Goal: Check status: Check status

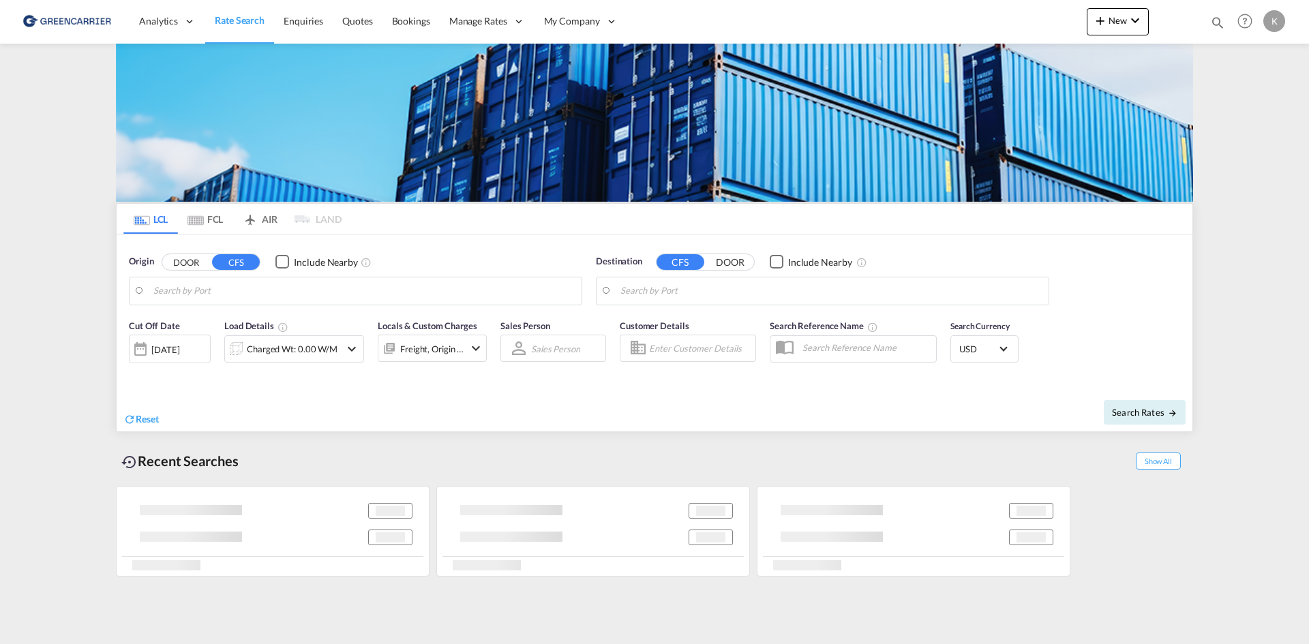
type input "DK-2880, Bagsværd"
type input "Altamira, MXATM"
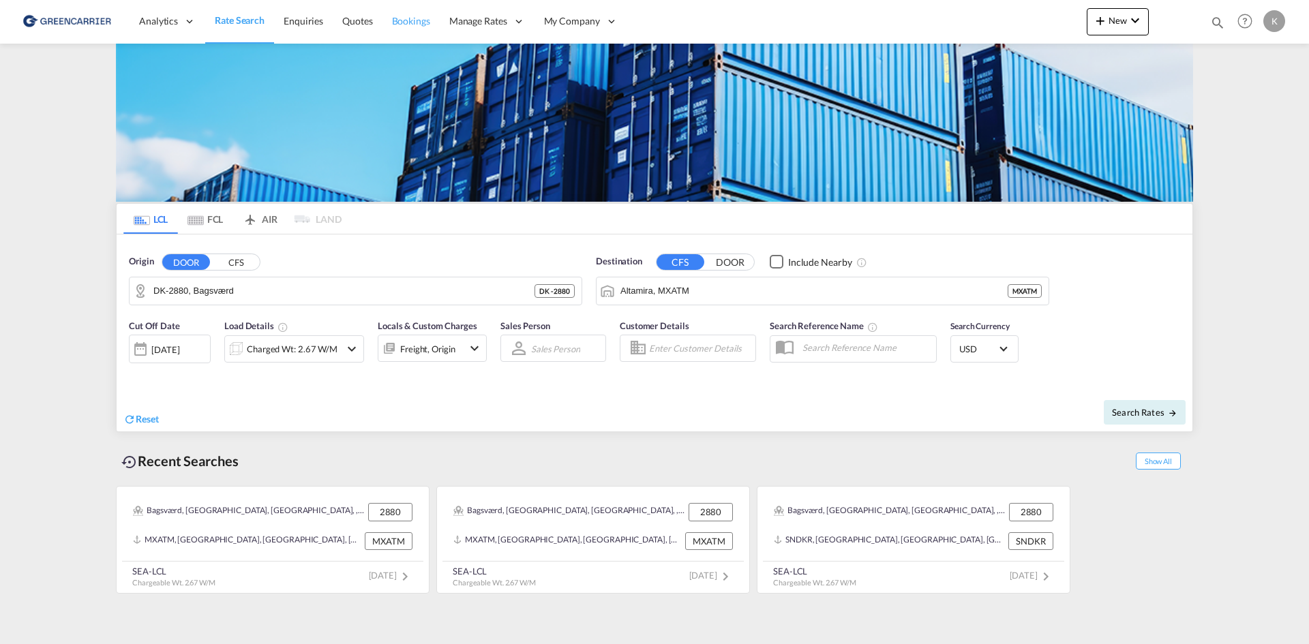
click at [421, 27] on span "Bookings" at bounding box center [411, 21] width 38 height 12
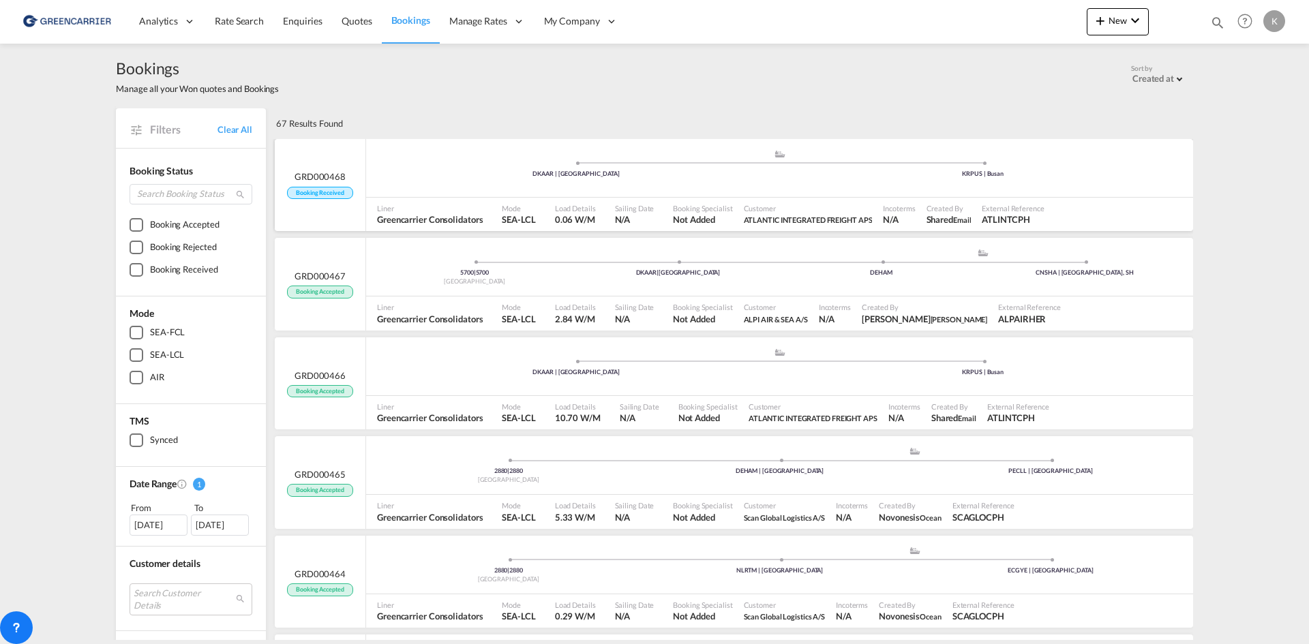
click at [489, 159] on div ".a{fill:#aaa8ad;} .a{fill:#aaa8ad;} DKAAR | [GEOGRAPHIC_DATA] KRPUS | [GEOGRAPH…" at bounding box center [779, 169] width 827 height 41
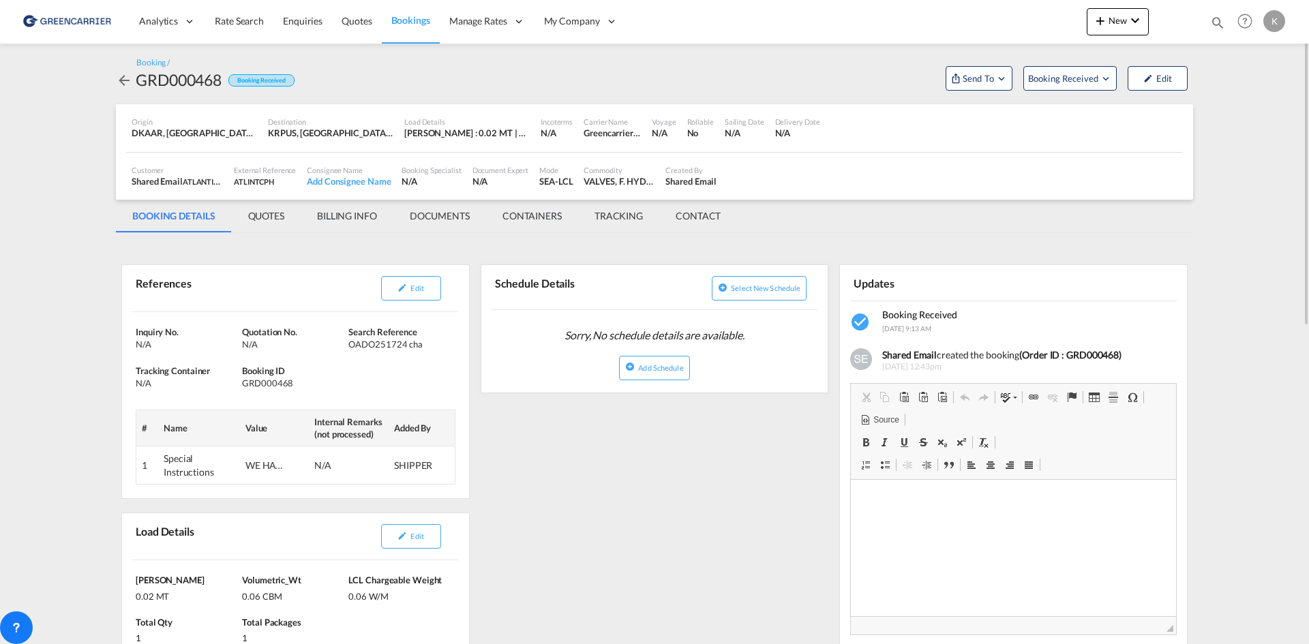
scroll to position [68, 0]
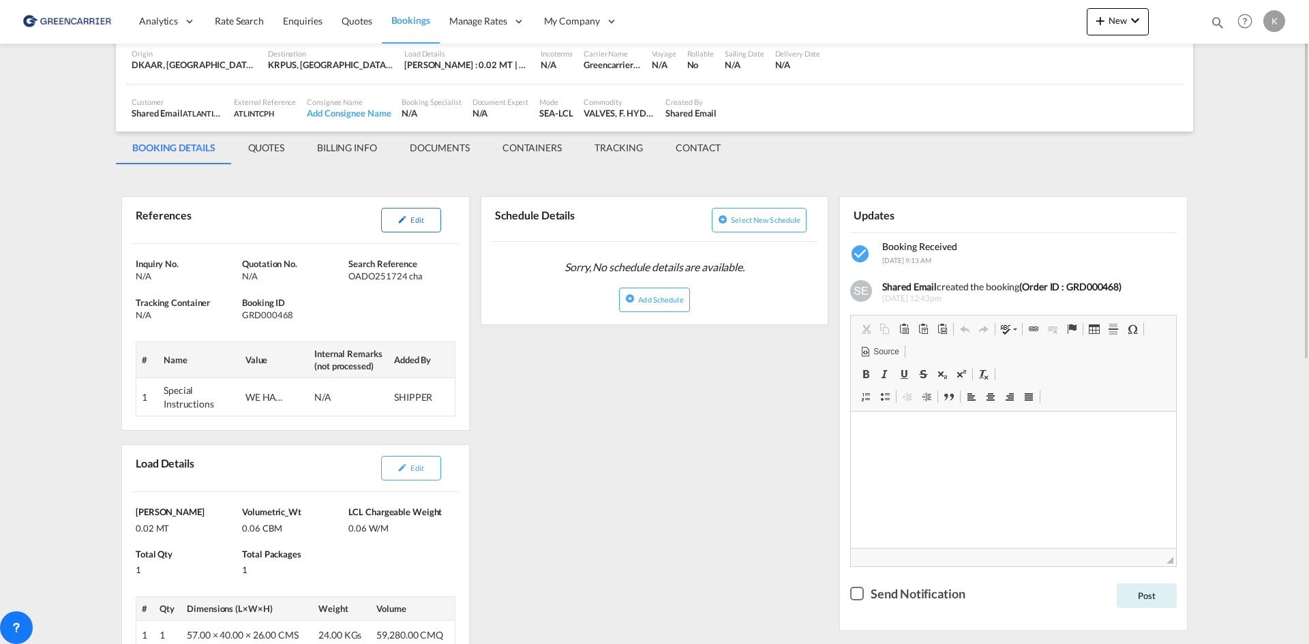
click at [410, 232] on button "Edit" at bounding box center [411, 220] width 60 height 25
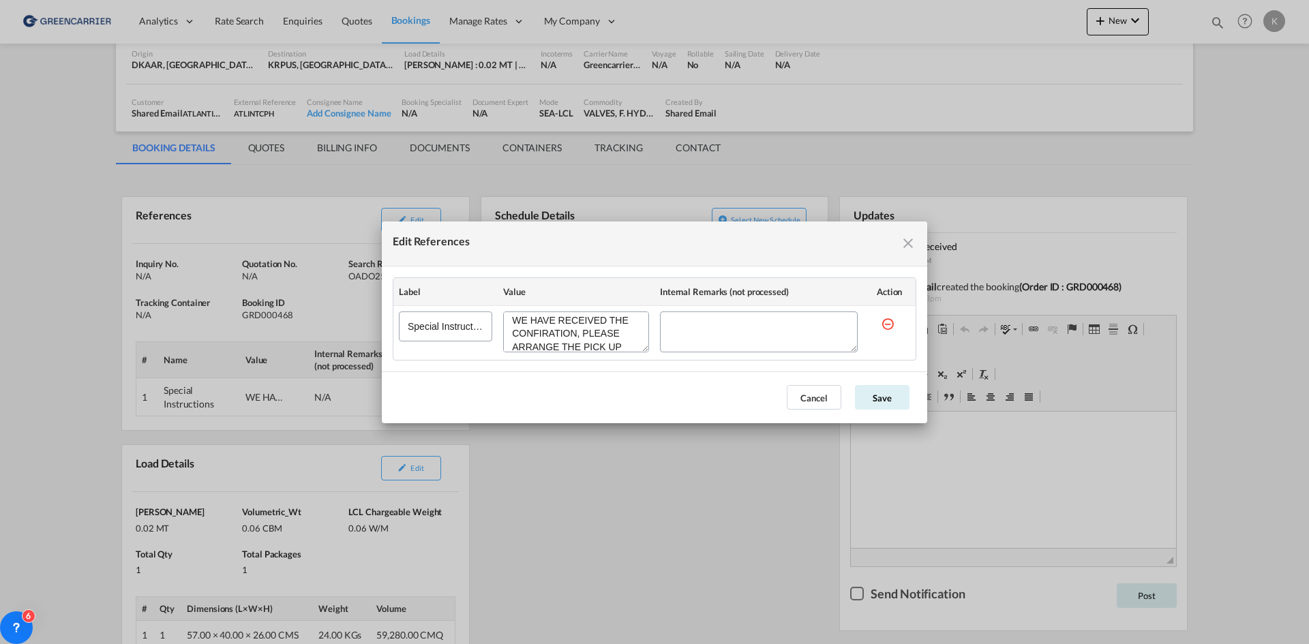
scroll to position [0, 0]
click at [914, 242] on md-icon "icon-close fg-AAA8AD cursor" at bounding box center [908, 243] width 16 height 16
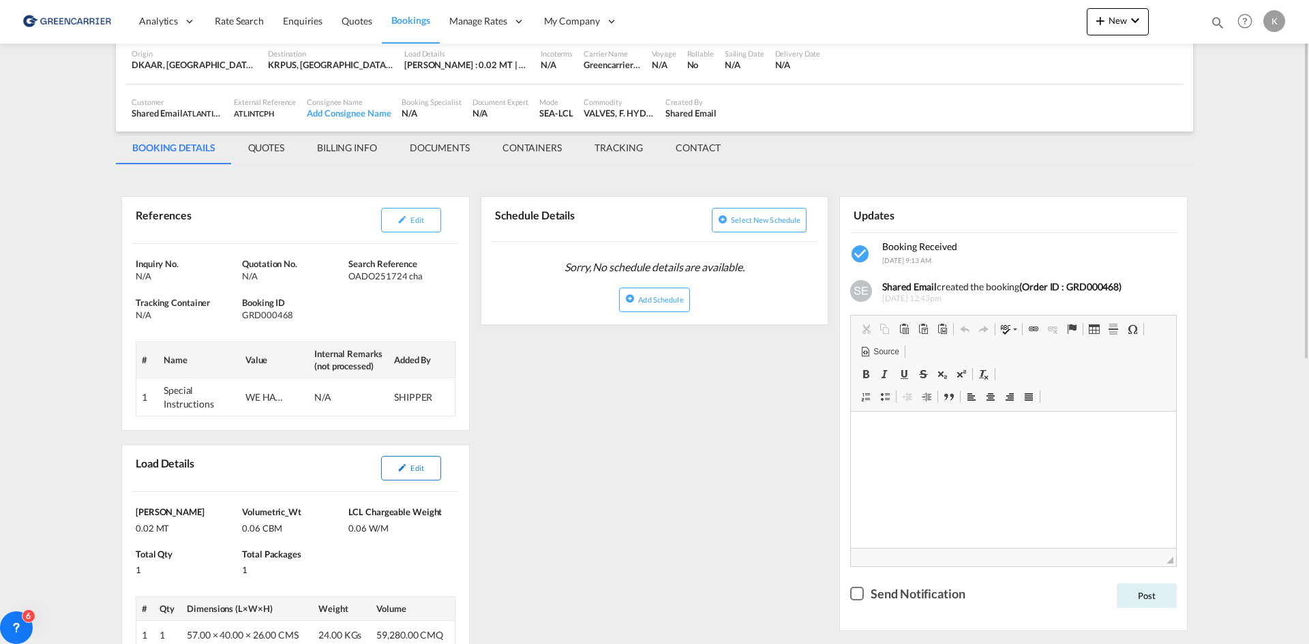
click at [411, 470] on span "Edit" at bounding box center [416, 467] width 13 height 9
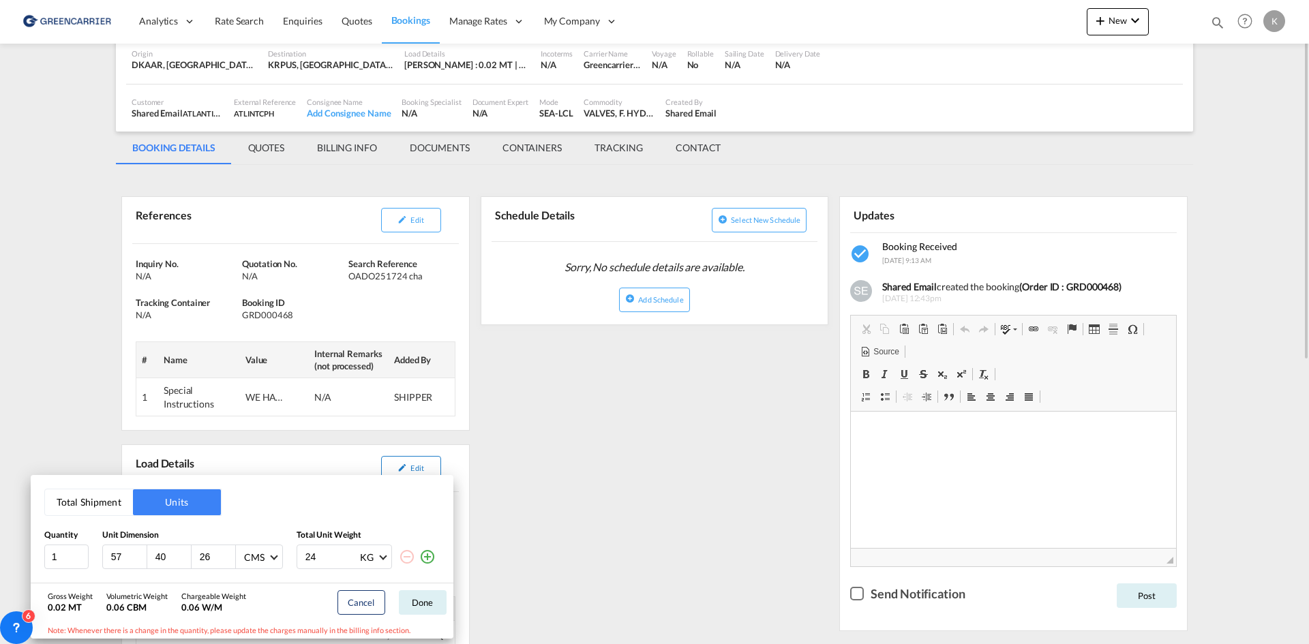
click at [411, 470] on div "Total Shipment Units Quantity Unit Dimension Total Unit Weight 1 57 40 26 CMS C…" at bounding box center [654, 322] width 1309 height 644
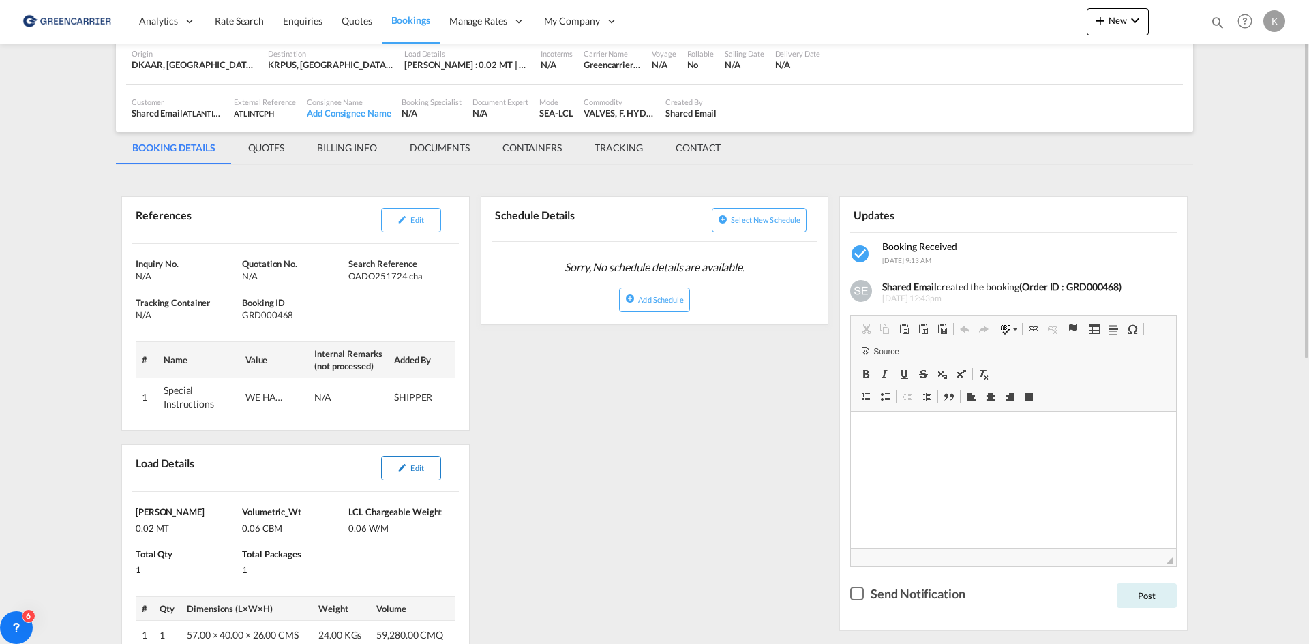
click at [418, 463] on button "Edit" at bounding box center [411, 468] width 60 height 25
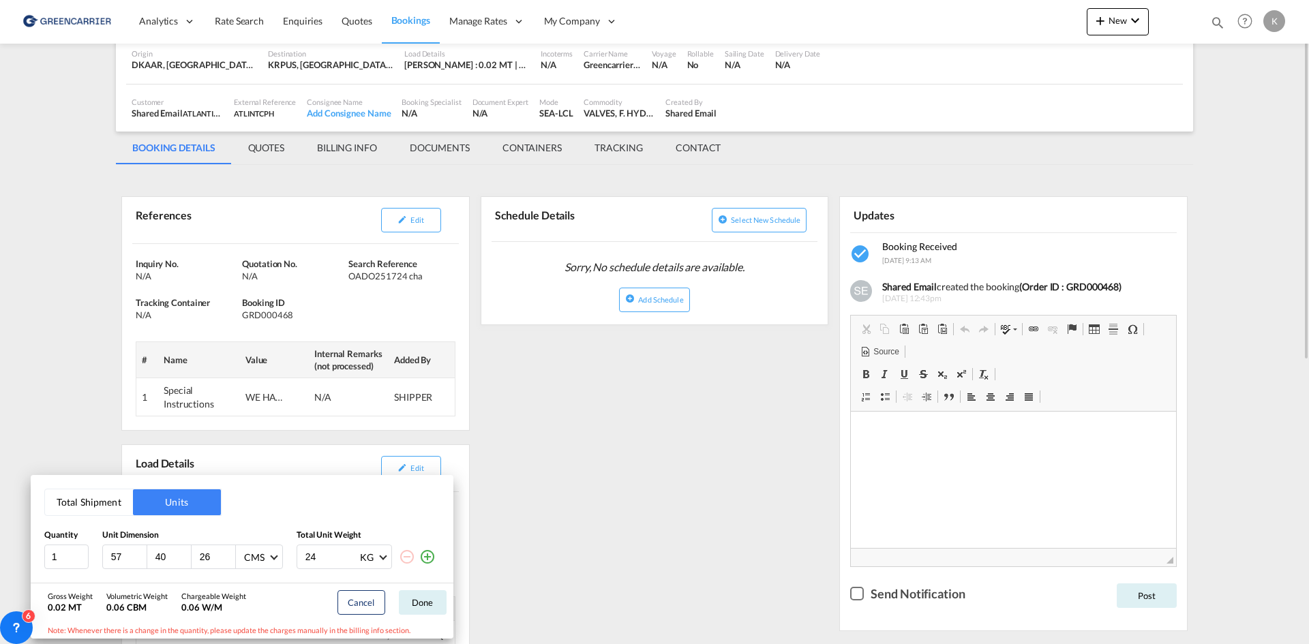
drag, startPoint x: 605, startPoint y: 385, endPoint x: 479, endPoint y: 353, distance: 130.1
click at [602, 384] on div "Total Shipment Units Quantity Unit Dimension Total Unit Weight 1 57 40 26 CMS C…" at bounding box center [654, 322] width 1309 height 644
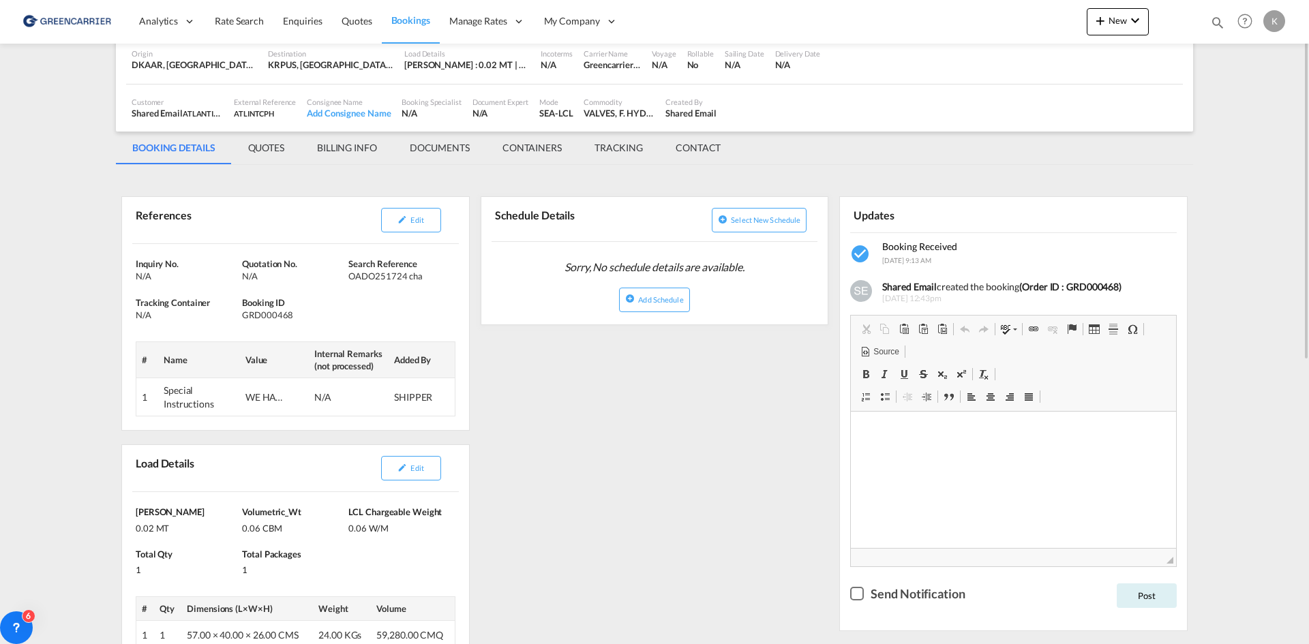
click at [256, 316] on div "GRD000468" at bounding box center [293, 315] width 103 height 12
copy div "GRD000468"
click at [350, 279] on div "Inquiry No. N/A Quotation No. N/A Search Reference OADO251724 cha Tracking Cont…" at bounding box center [295, 337] width 347 height 186
click at [365, 284] on div "Inquiry No. N/A Quotation No. N/A Search Reference OADO251724 cha Tracking Cont…" at bounding box center [295, 337] width 347 height 186
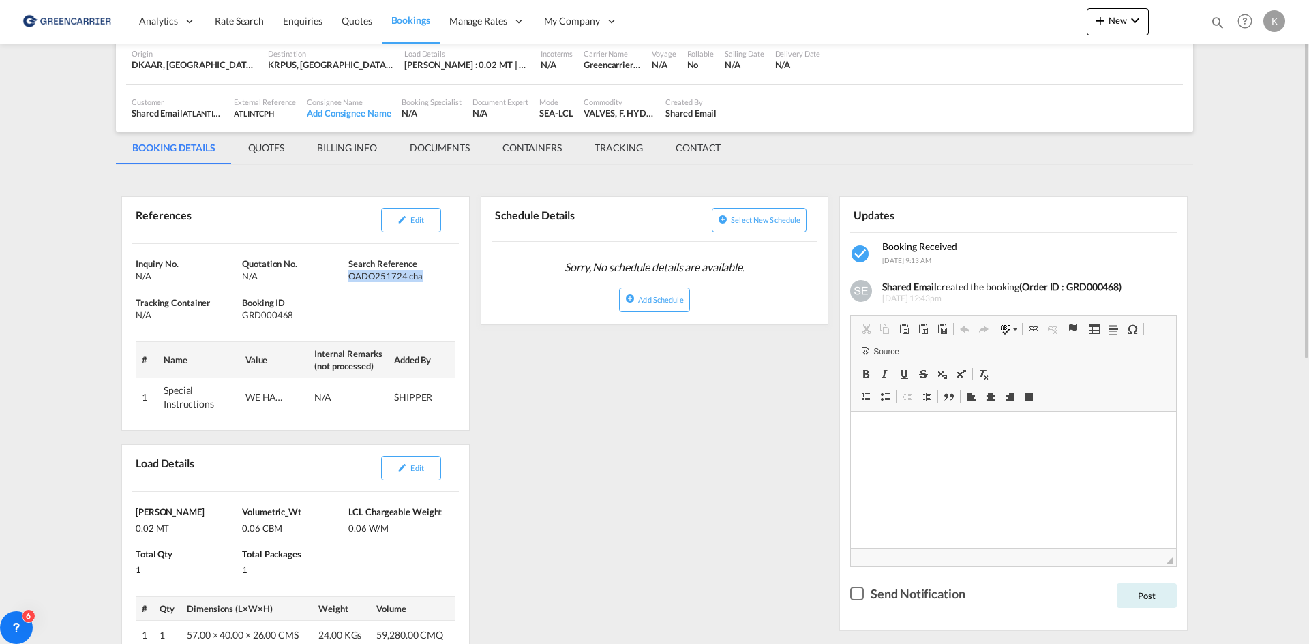
drag, startPoint x: 350, startPoint y: 277, endPoint x: 419, endPoint y: 277, distance: 69.5
click at [419, 277] on div "OADO251724 cha" at bounding box center [399, 276] width 103 height 12
copy div "OADO251724 cha"
click at [414, 208] on div "Edit" at bounding box center [372, 219] width 160 height 35
click at [412, 214] on button "Edit" at bounding box center [411, 220] width 60 height 25
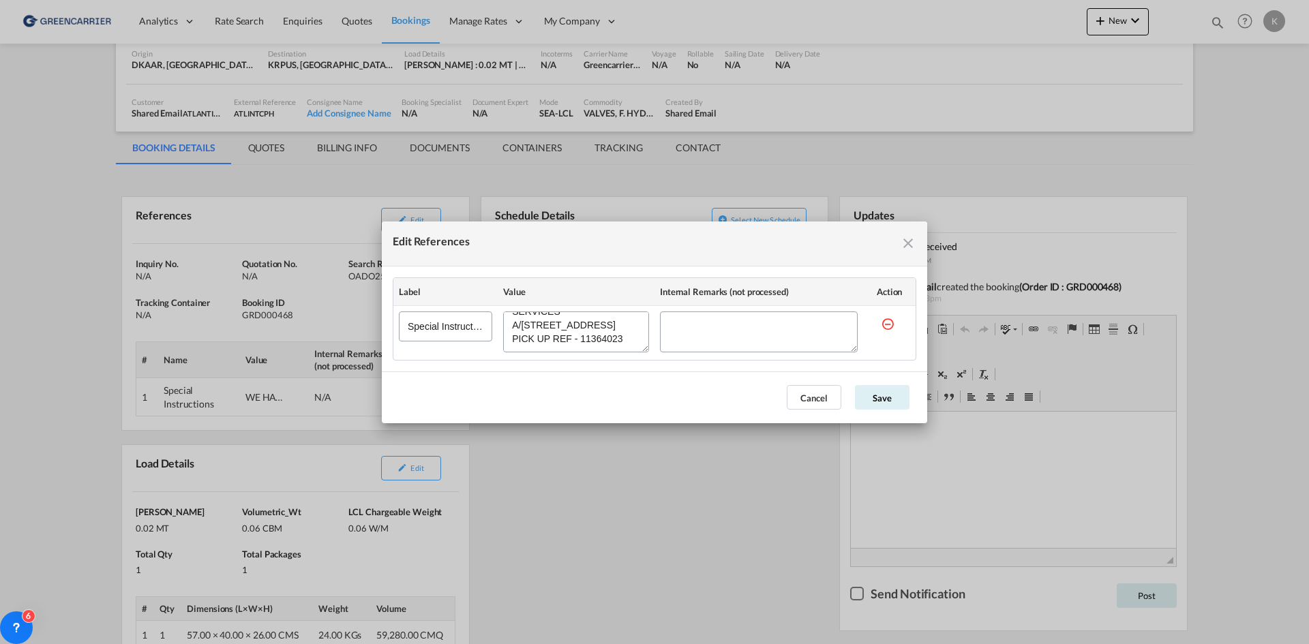
scroll to position [91, 0]
drag, startPoint x: 515, startPoint y: 324, endPoint x: 669, endPoint y: 363, distance: 159.7
click at [669, 363] on md-dialog-content "Label Value Internal Remarks (not processed) Action Special Instructions" at bounding box center [654, 318] width 545 height 105
click at [714, 488] on div "Edit References Label Value Internal Remarks (not processed) Action Special Ins…" at bounding box center [654, 322] width 1309 height 644
drag, startPoint x: 898, startPoint y: 245, endPoint x: 934, endPoint y: 208, distance: 51.6
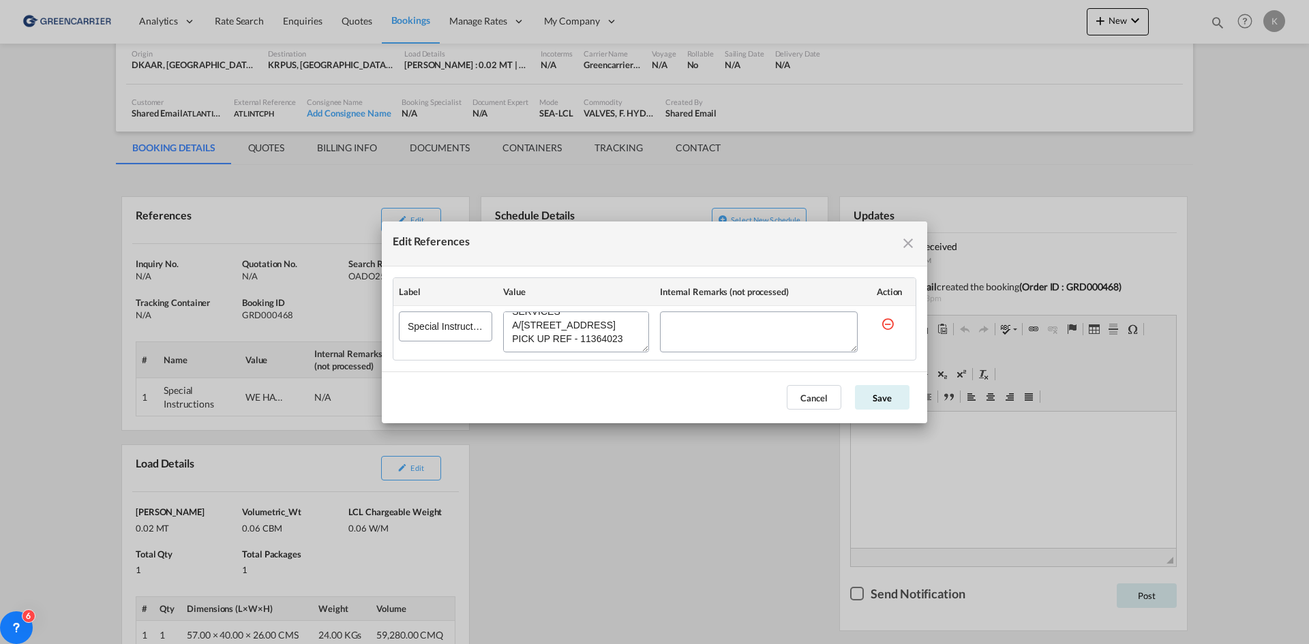
click at [899, 244] on div "Edit References" at bounding box center [654, 244] width 545 height 45
click at [911, 239] on md-icon "icon-close fg-AAA8AD cursor" at bounding box center [908, 243] width 16 height 16
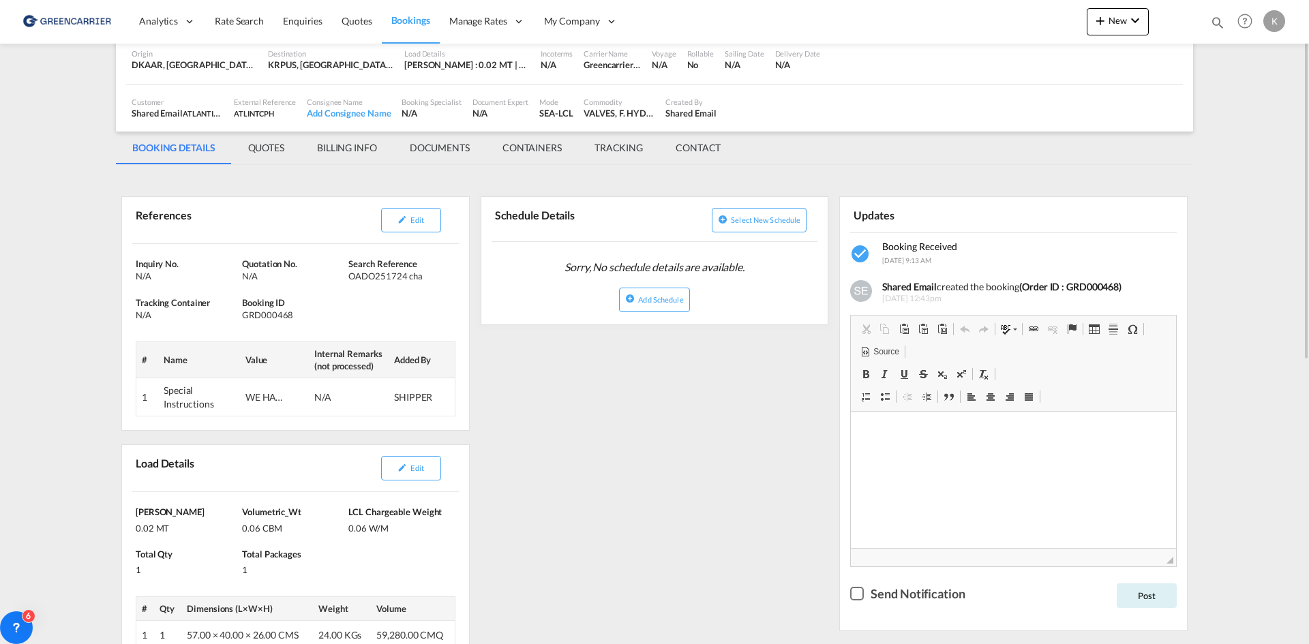
scroll to position [0, 0]
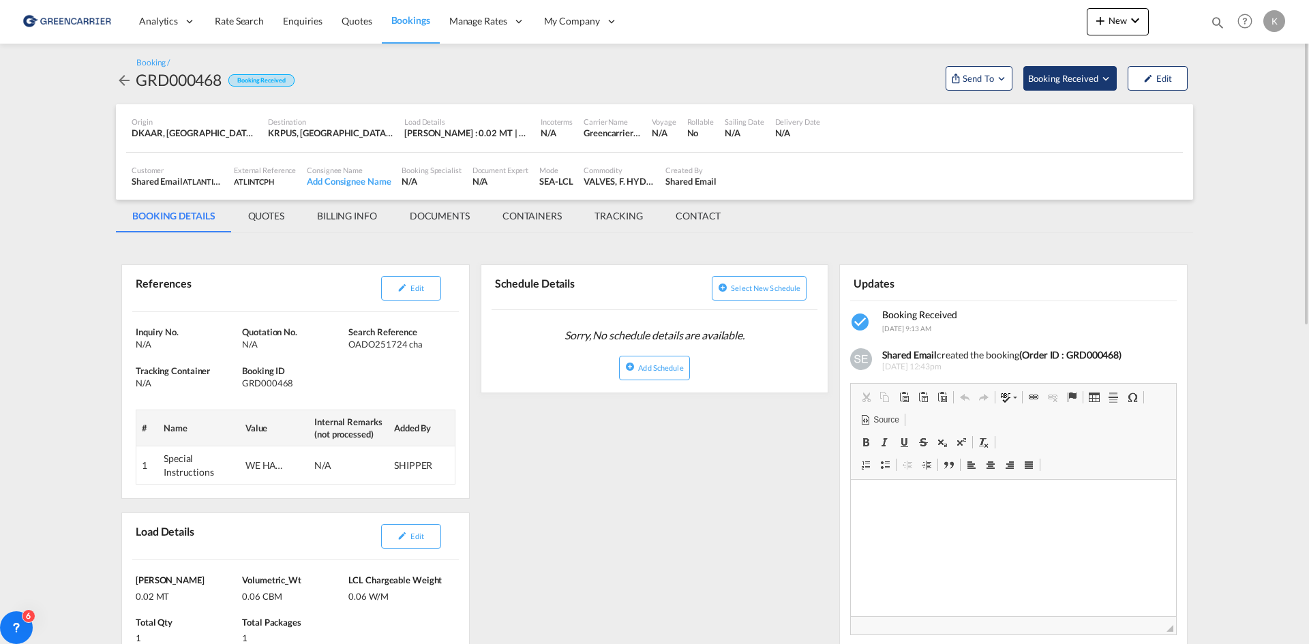
click at [1082, 72] on span "Booking Received" at bounding box center [1064, 79] width 72 height 14
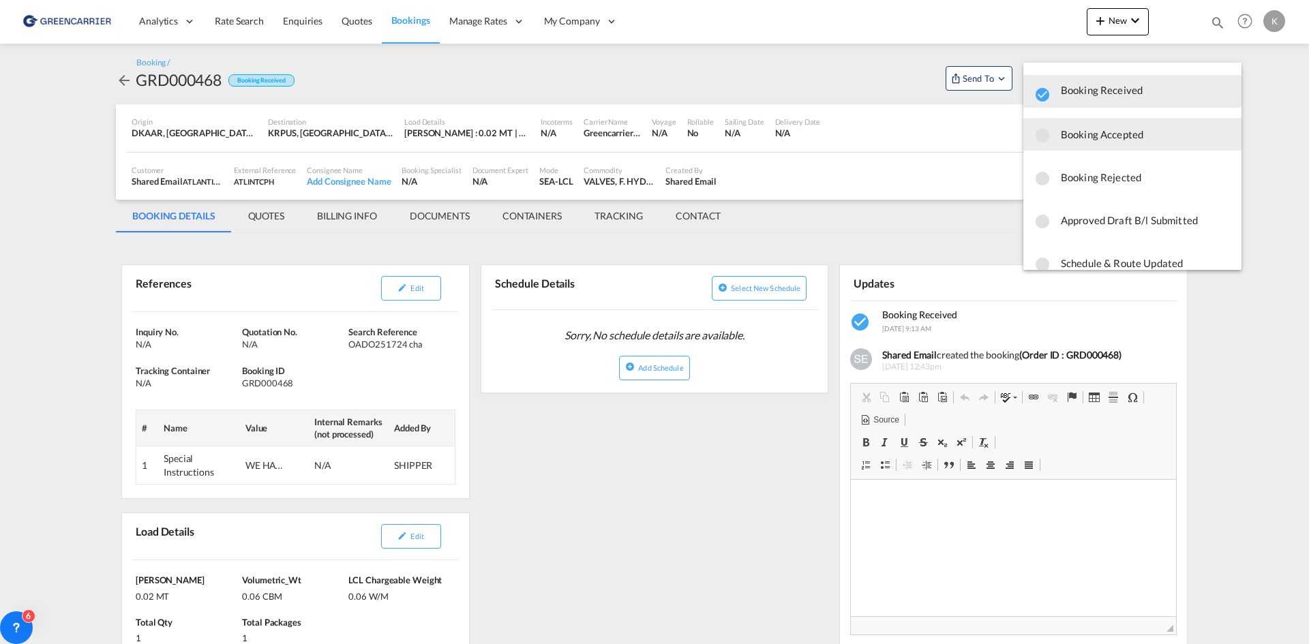
click at [1078, 131] on span "Booking Accepted" at bounding box center [1146, 134] width 170 height 25
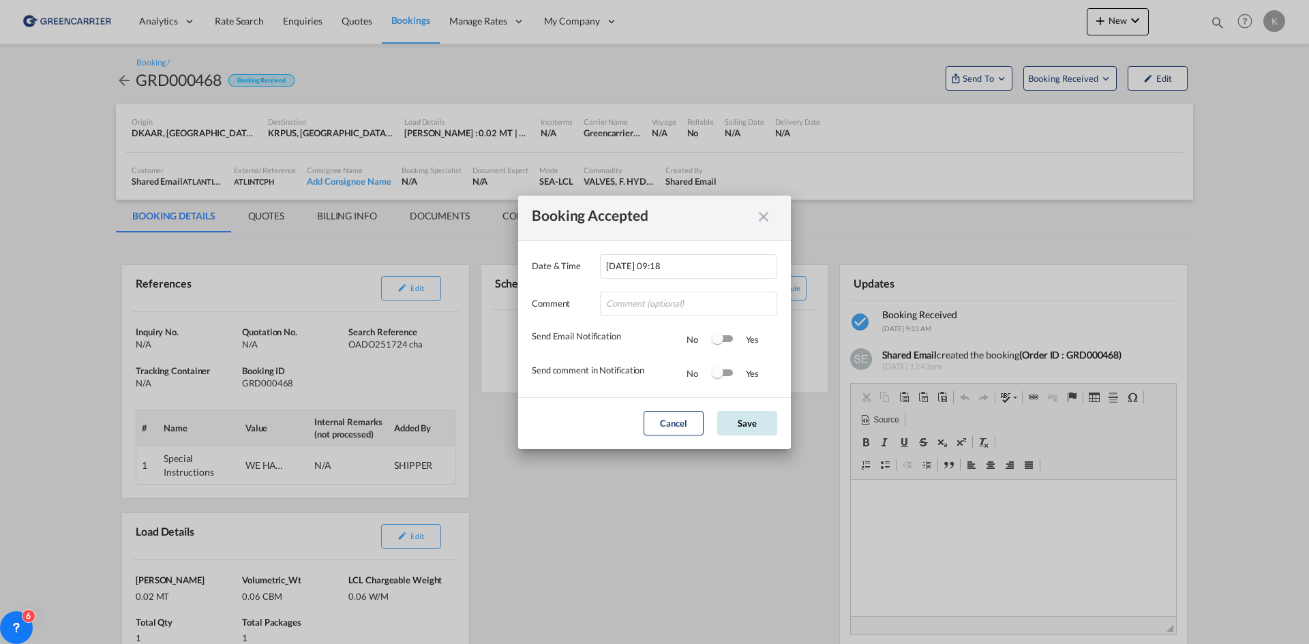
click at [736, 427] on button "Save" at bounding box center [747, 423] width 60 height 25
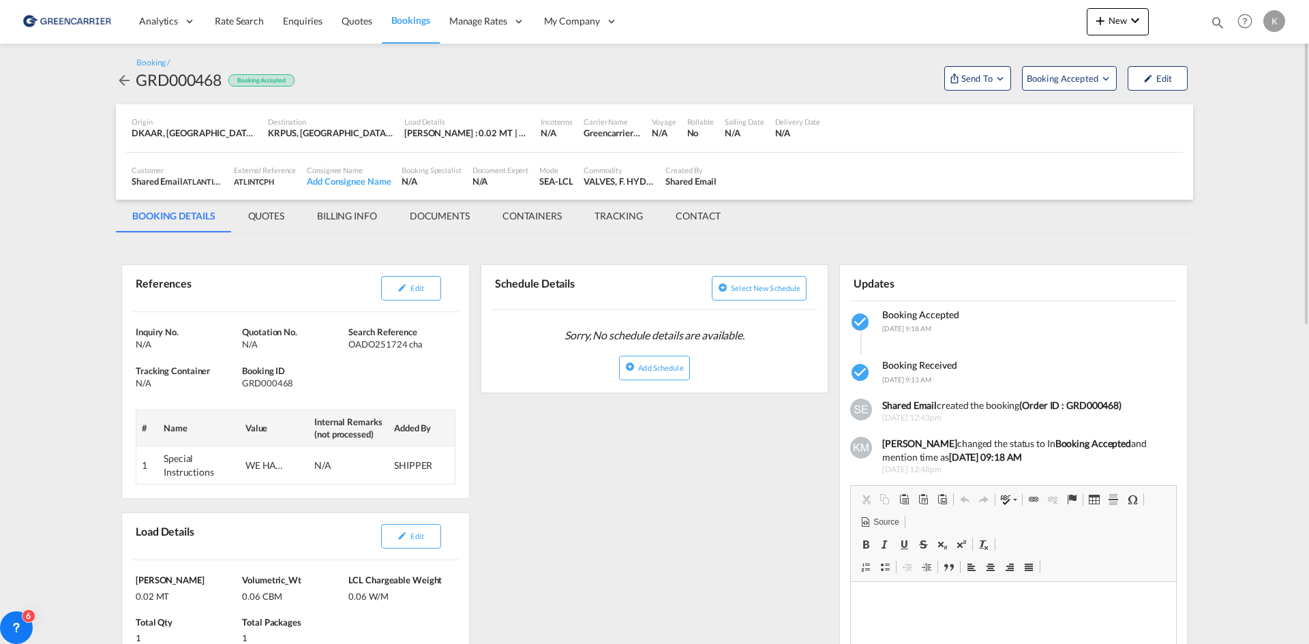
click at [120, 75] on md-icon "icon-arrow-left" at bounding box center [124, 80] width 16 height 16
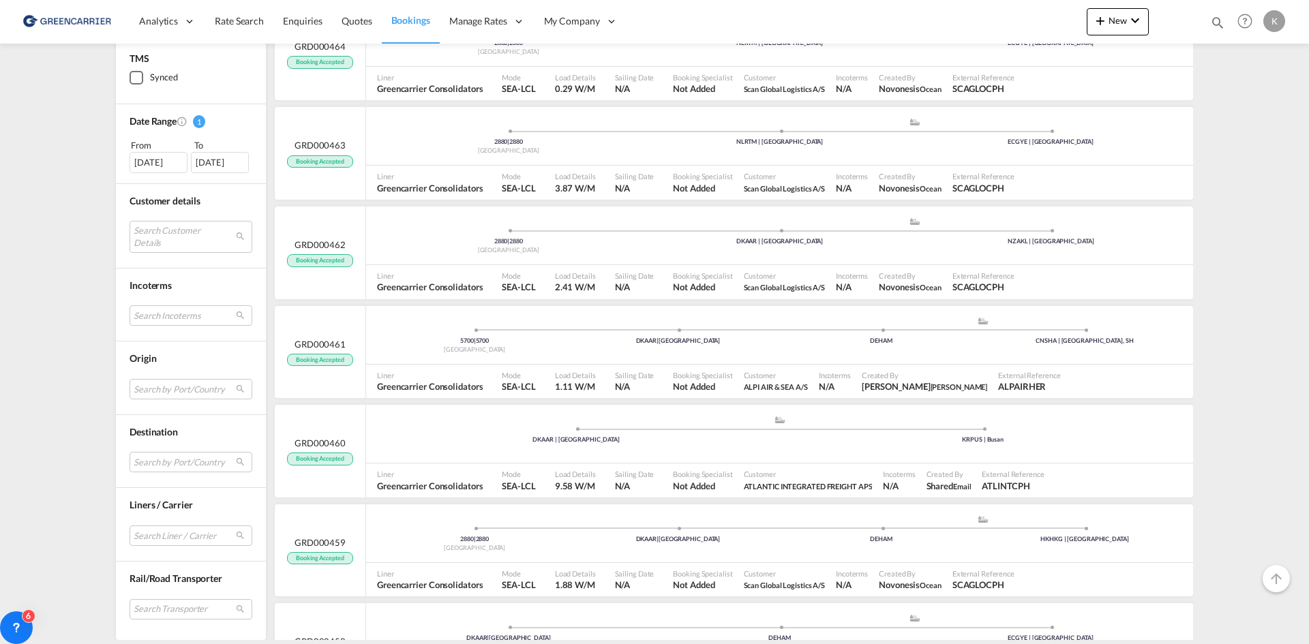
scroll to position [545, 0]
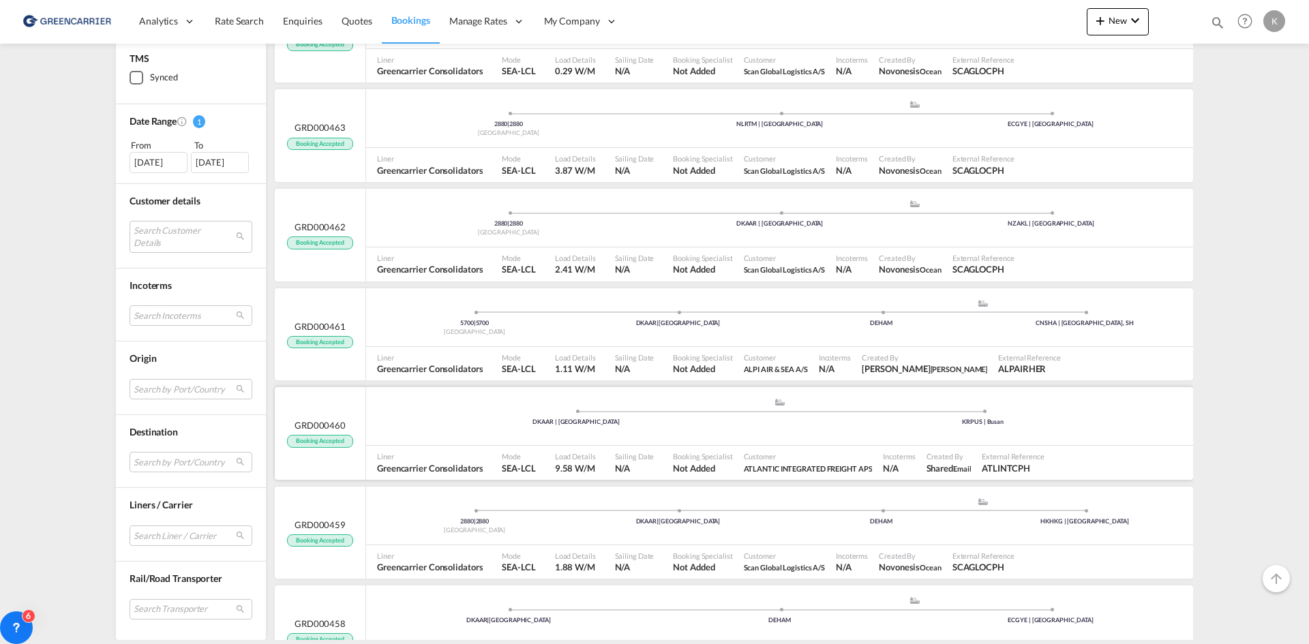
click at [772, 410] on span at bounding box center [576, 411] width 407 height 3
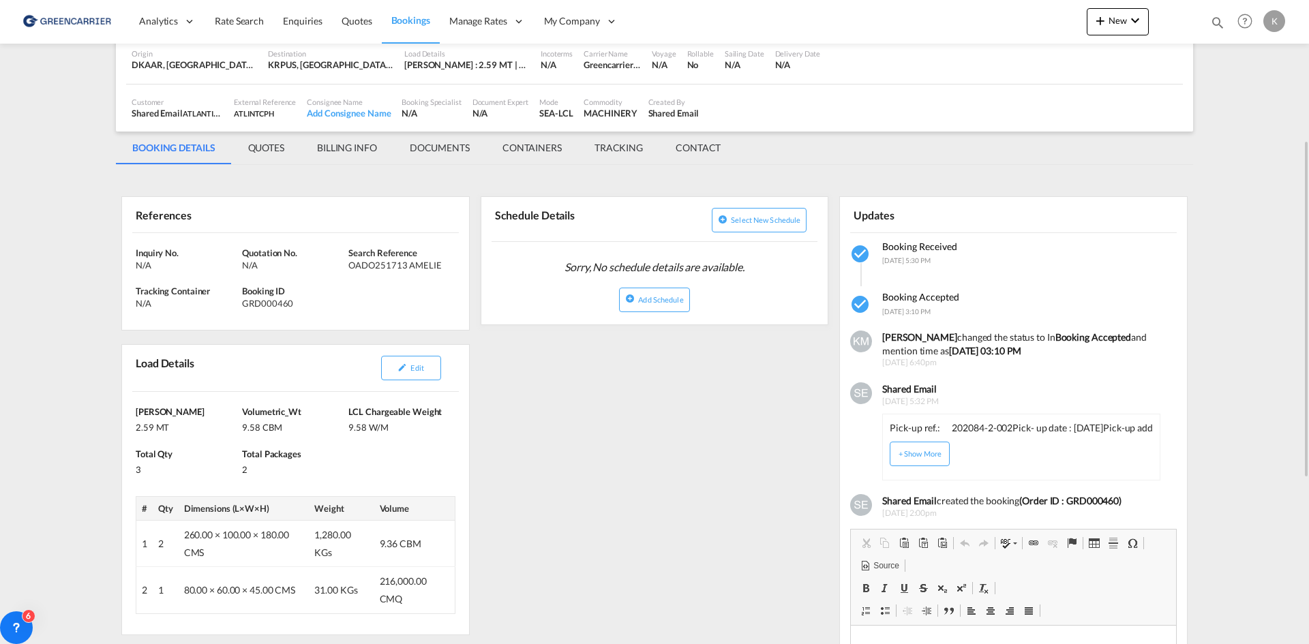
scroll to position [136, 0]
